Goal: Information Seeking & Learning: Learn about a topic

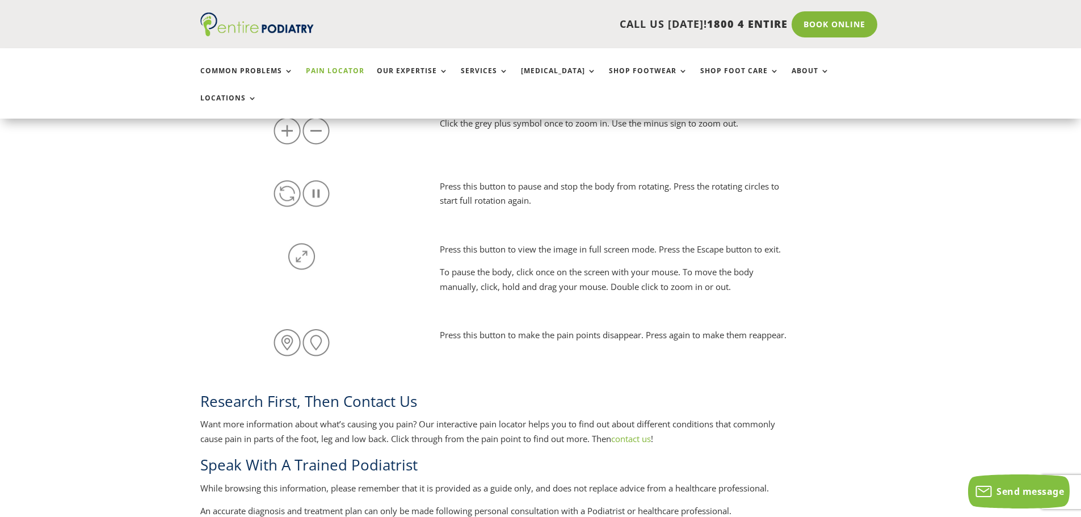
scroll to position [904, 0]
click at [823, 315] on div "Press this button to make the pain points disappear. Press again to make them r…" at bounding box center [540, 340] width 681 height 63
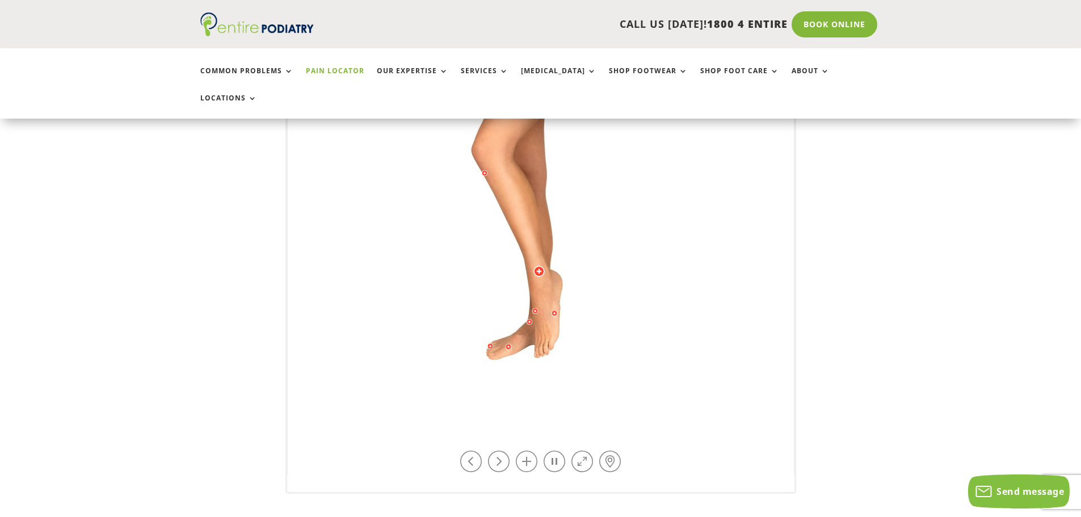
scroll to position [314, 0]
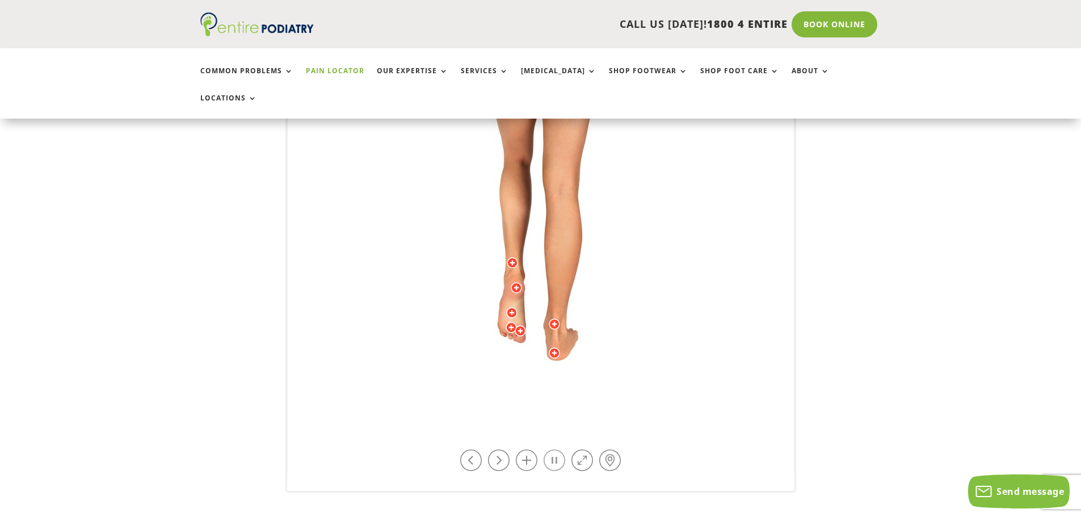
click at [554, 449] on link at bounding box center [555, 460] width 22 height 22
click at [552, 347] on div at bounding box center [554, 352] width 11 height 11
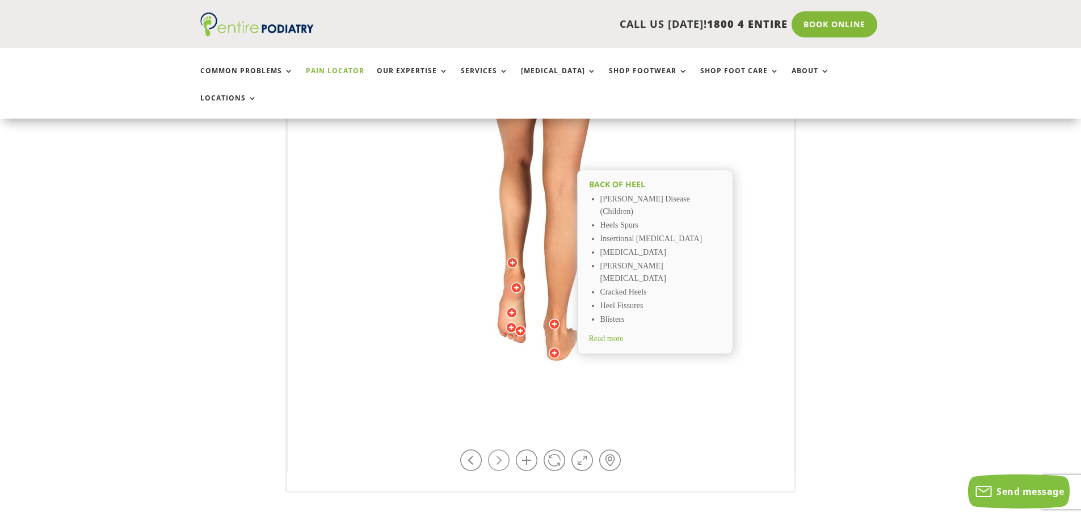
click at [494, 449] on link at bounding box center [499, 460] width 22 height 22
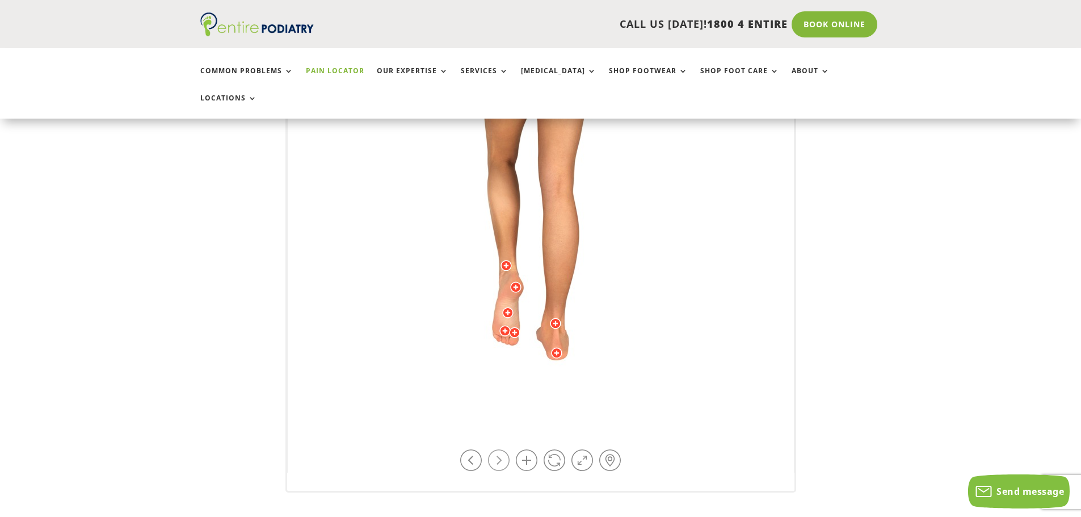
click at [494, 449] on link at bounding box center [499, 460] width 22 height 22
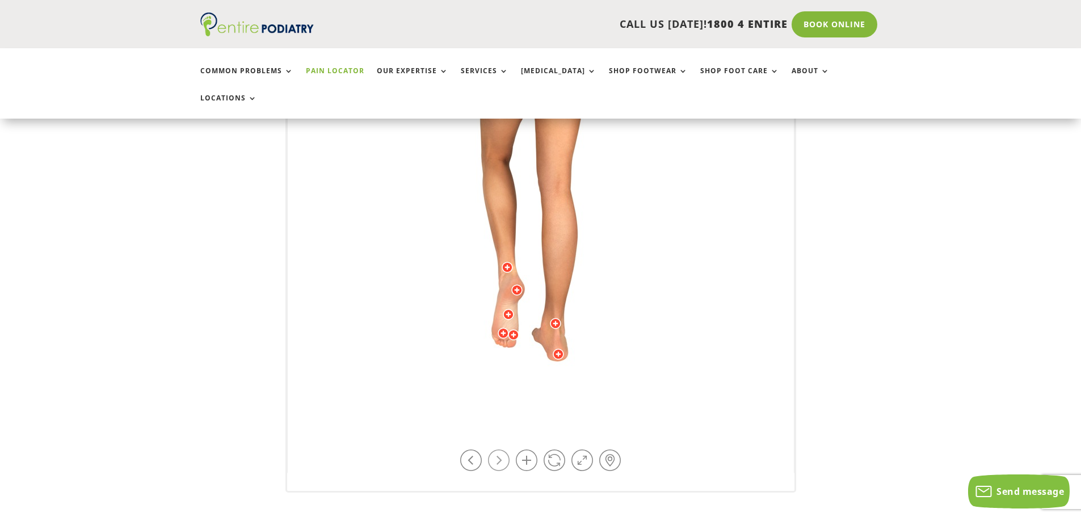
click at [494, 449] on link at bounding box center [499, 460] width 22 height 22
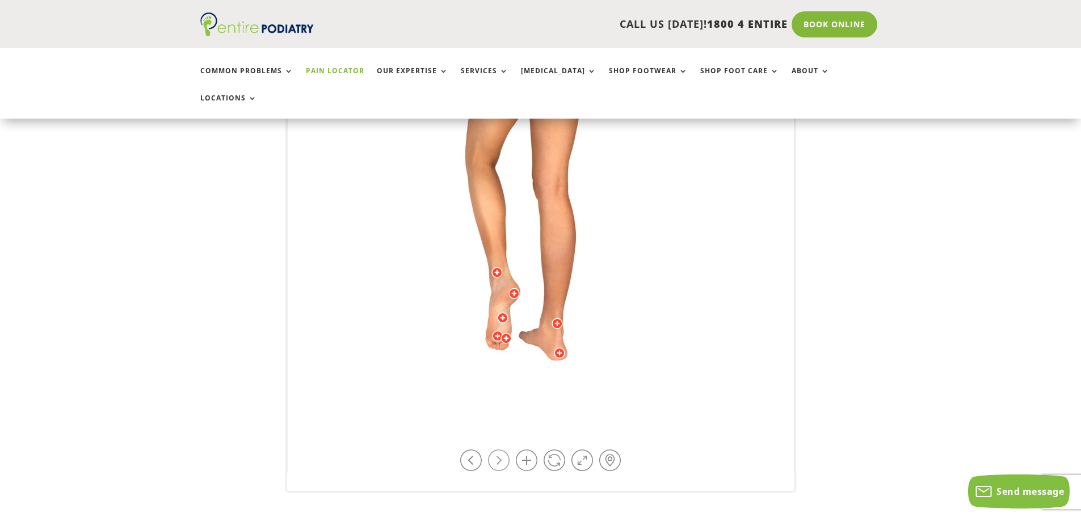
click at [494, 449] on link at bounding box center [499, 460] width 22 height 22
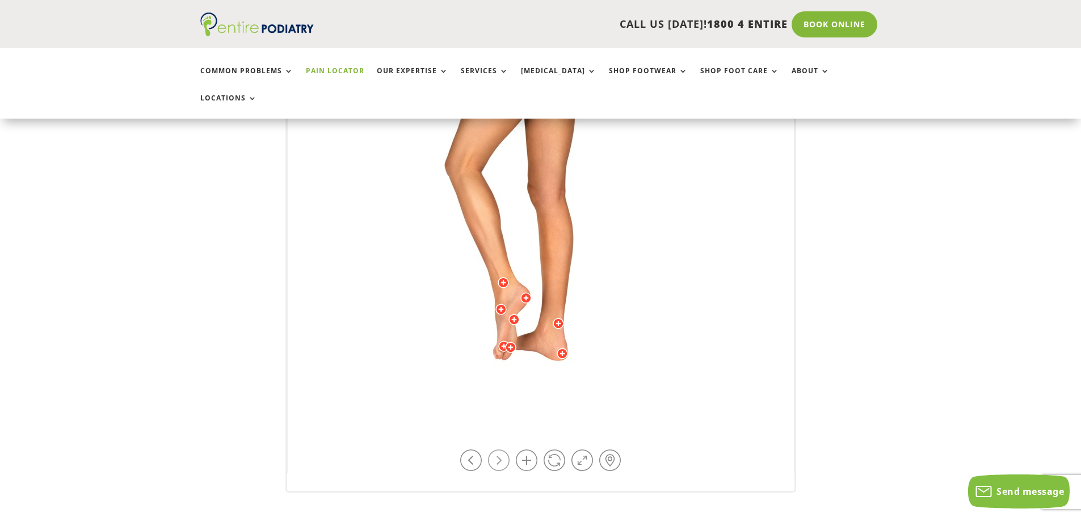
click at [494, 449] on link at bounding box center [499, 460] width 22 height 22
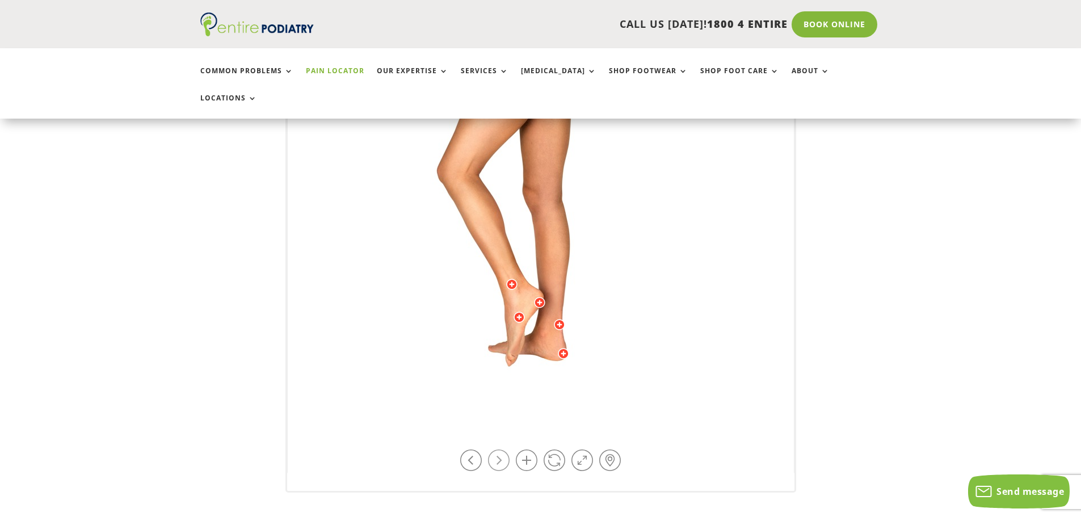
click at [494, 449] on link at bounding box center [499, 460] width 22 height 22
click at [502, 449] on link at bounding box center [499, 460] width 22 height 22
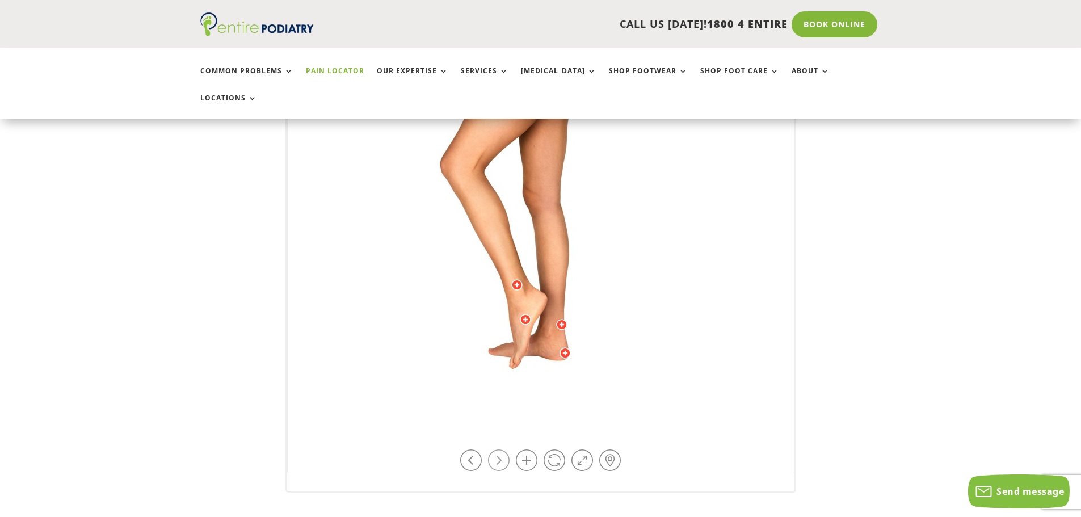
click at [502, 449] on link at bounding box center [499, 460] width 22 height 22
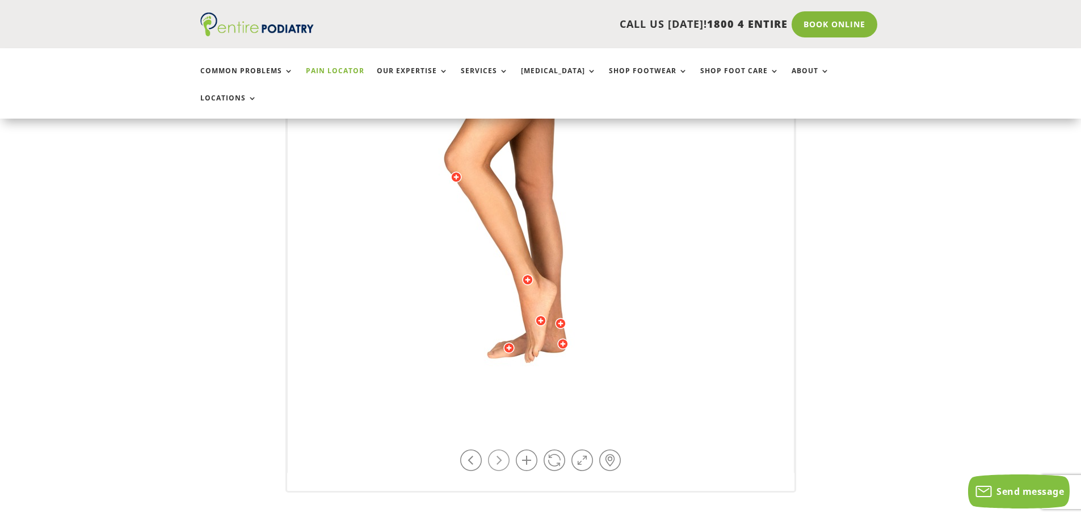
click at [502, 449] on link at bounding box center [499, 460] width 22 height 22
click at [562, 338] on div at bounding box center [562, 343] width 11 height 11
